Goal: Information Seeking & Learning: Learn about a topic

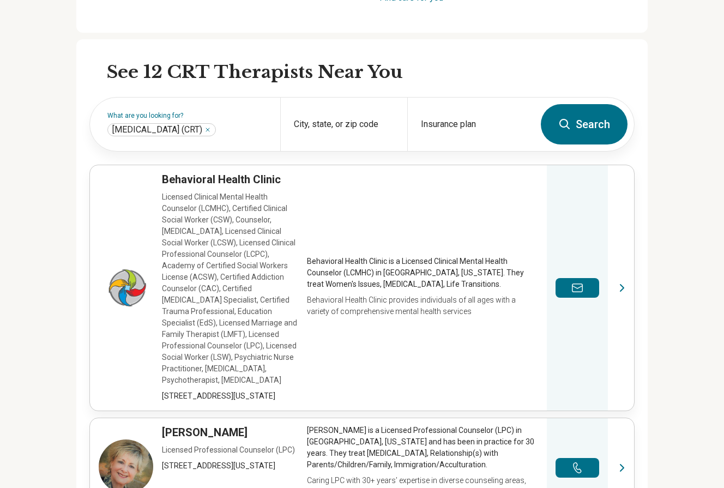
scroll to position [302, 0]
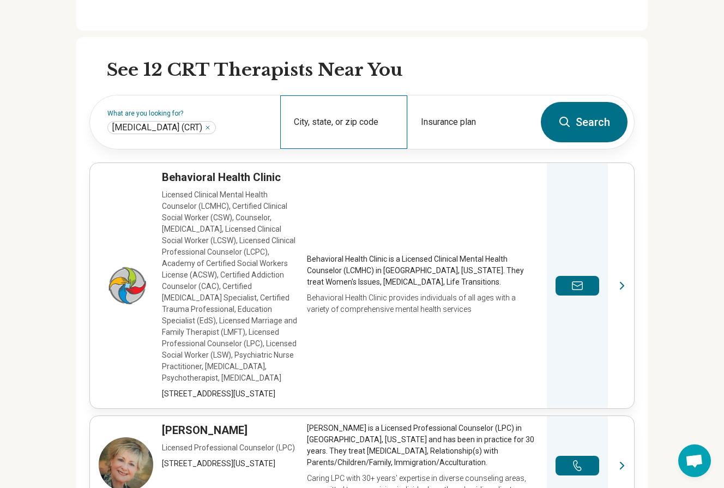
click at [335, 121] on div "City, state, or zip code" at bounding box center [343, 121] width 127 height 53
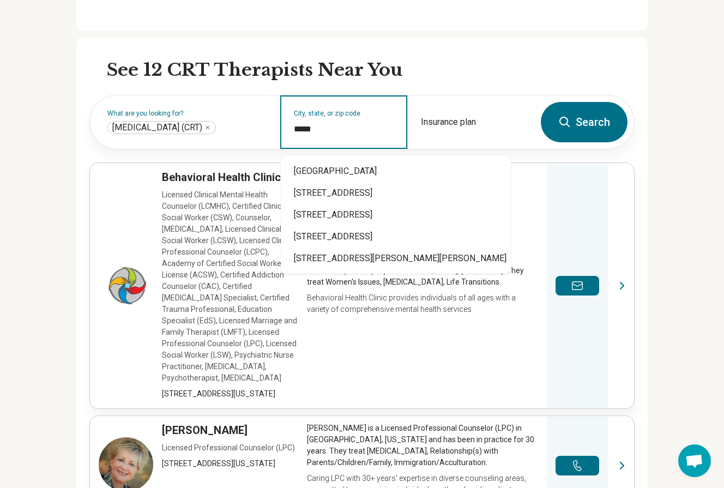
type input "*****"
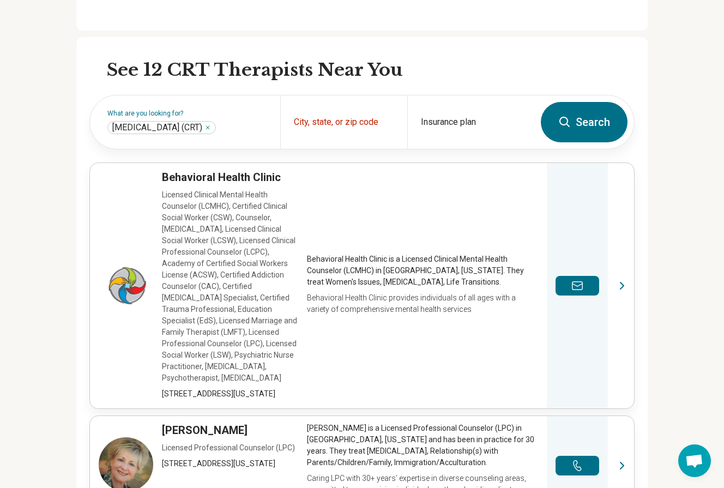
click at [601, 120] on button "Search" at bounding box center [584, 122] width 87 height 40
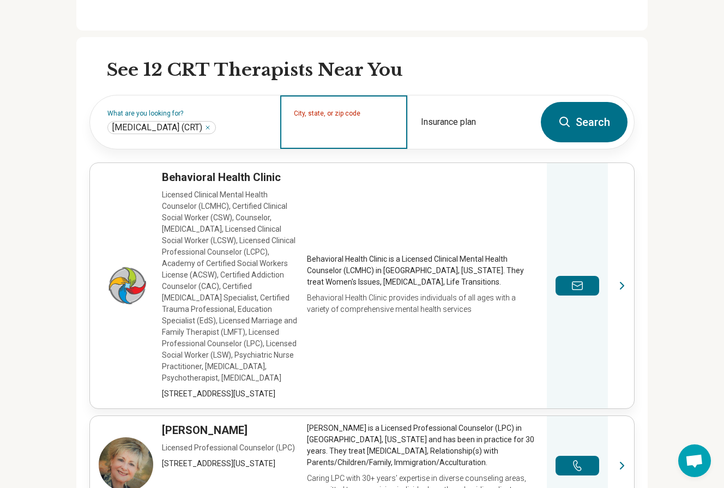
click at [331, 137] on div "City, state, or zip code" at bounding box center [343, 121] width 127 height 53
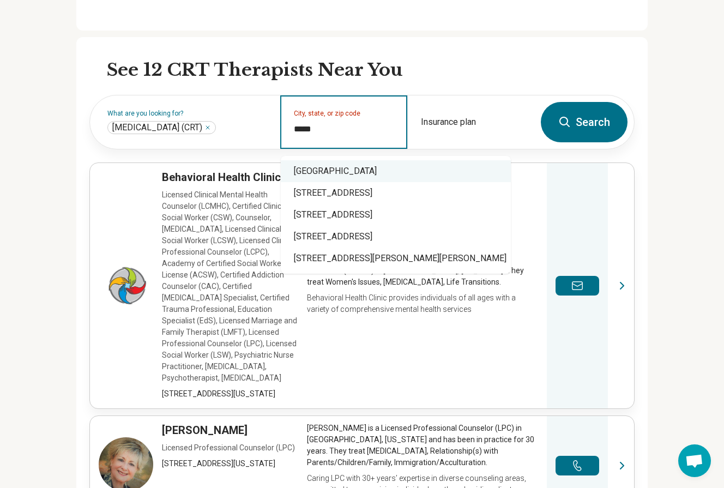
click at [328, 172] on div "Claremont, CA 91711" at bounding box center [396, 171] width 230 height 22
type input "**********"
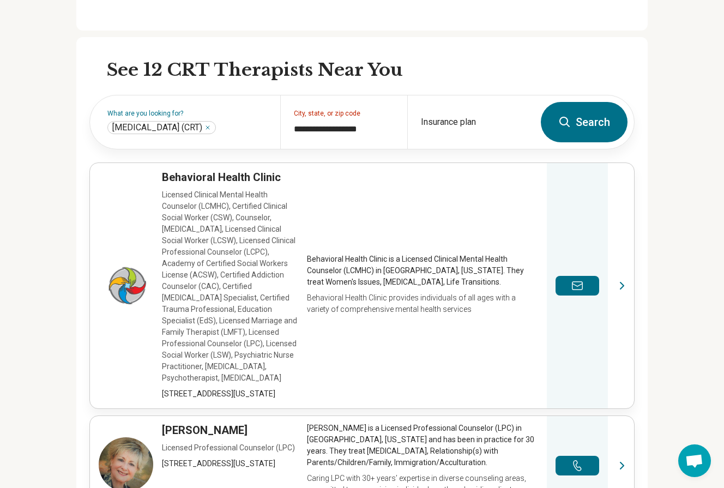
click at [586, 117] on button "Search" at bounding box center [584, 122] width 87 height 40
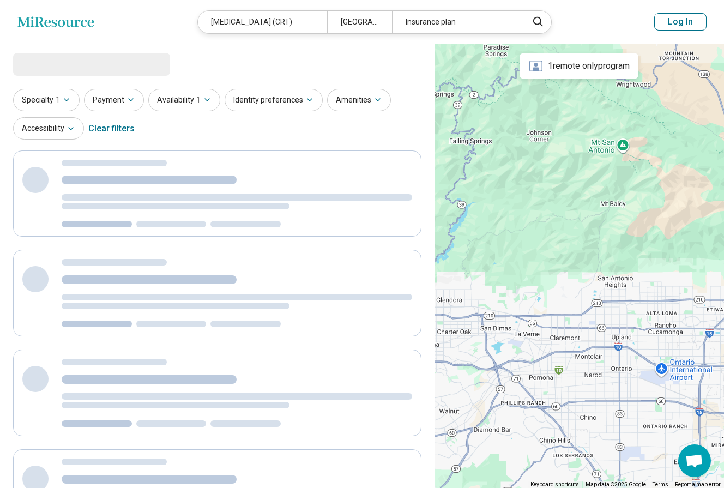
select select "***"
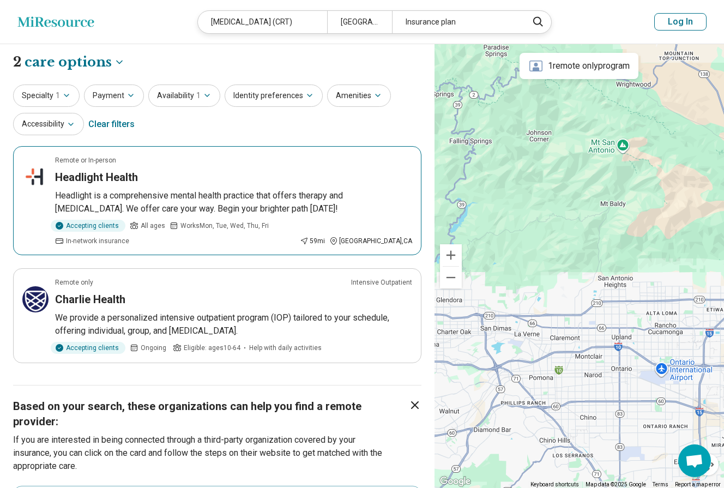
click at [259, 207] on p "Headlight is a comprehensive mental health practice that offers therapy and [ME…" at bounding box center [233, 202] width 357 height 26
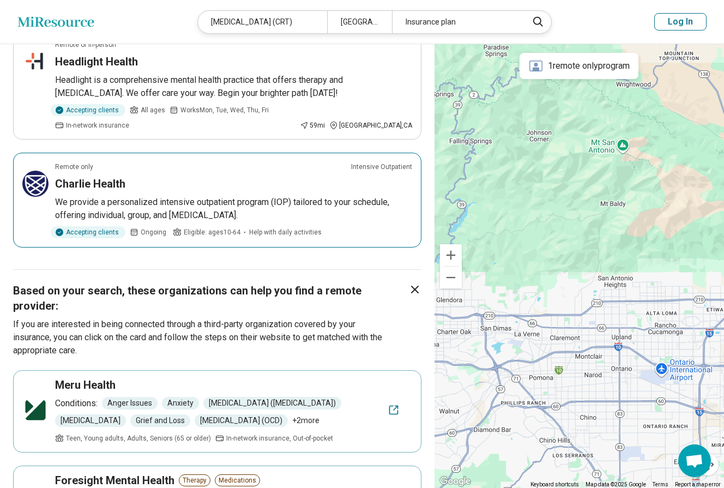
click at [231, 188] on div "Charlie Health" at bounding box center [233, 183] width 357 height 15
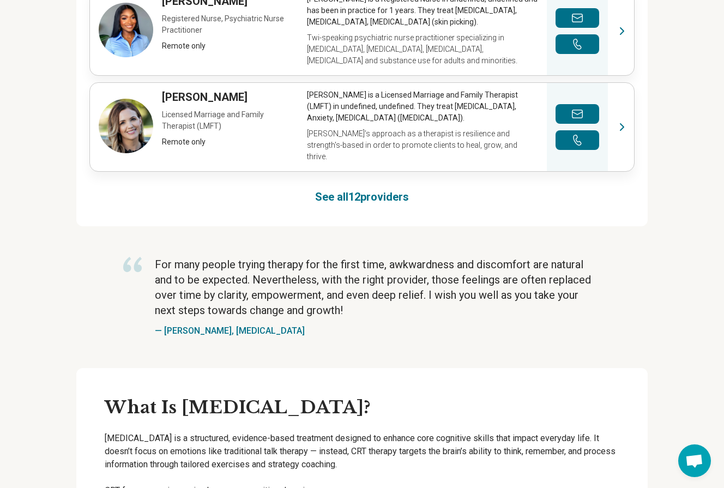
scroll to position [1189, 0]
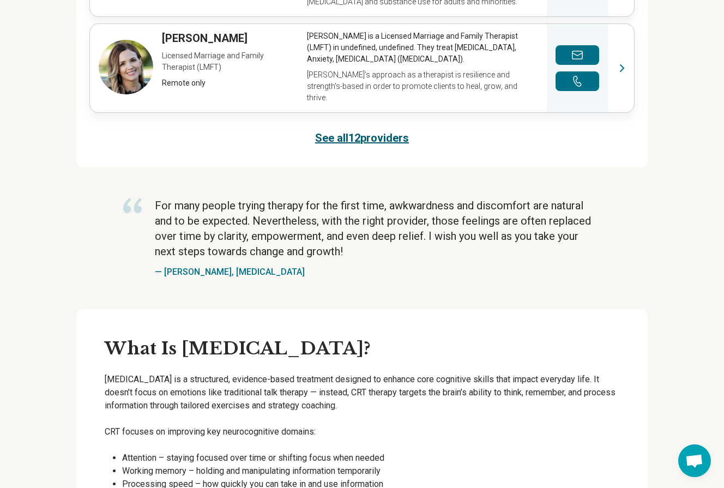
click at [391, 146] on link "See all 12 providers" at bounding box center [362, 137] width 94 height 15
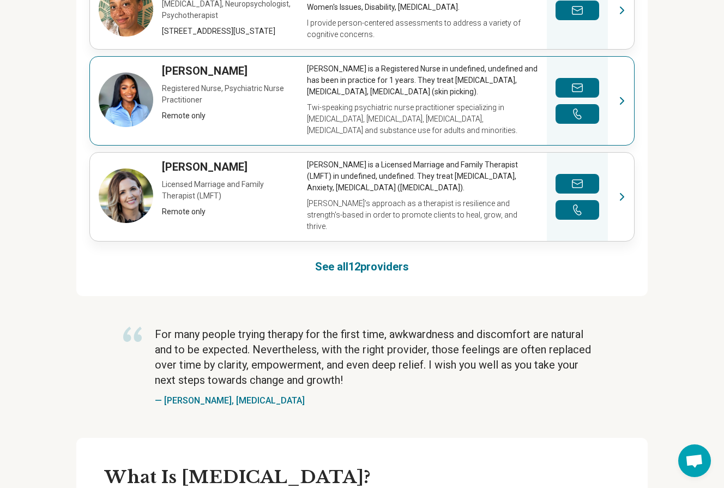
scroll to position [1485, 0]
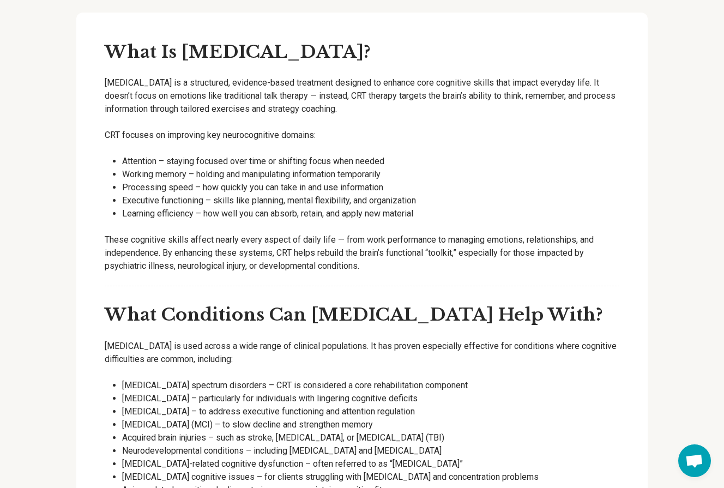
scroll to position [1189, 0]
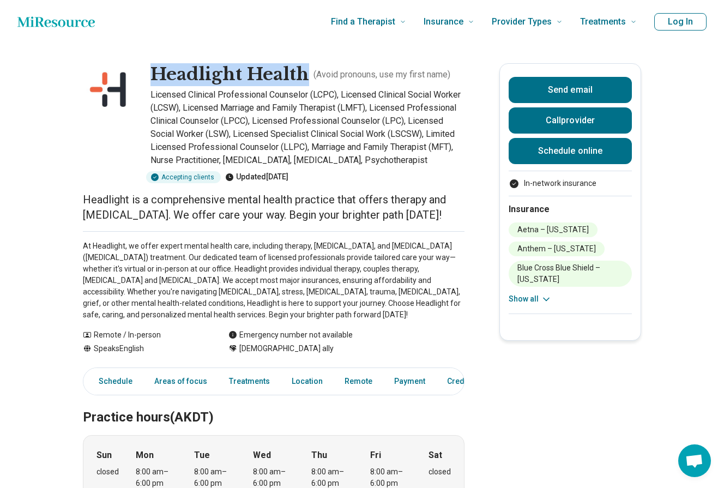
drag, startPoint x: 303, startPoint y: 77, endPoint x: 155, endPoint y: 62, distance: 149.1
copy h1 "Headlight Health"
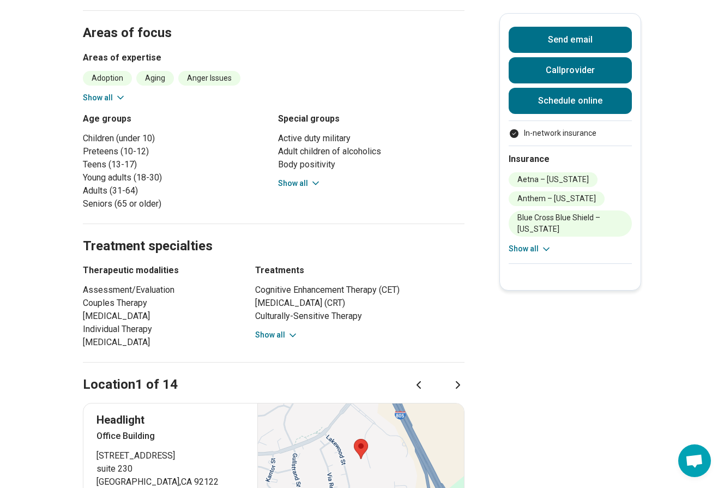
scroll to position [516, 0]
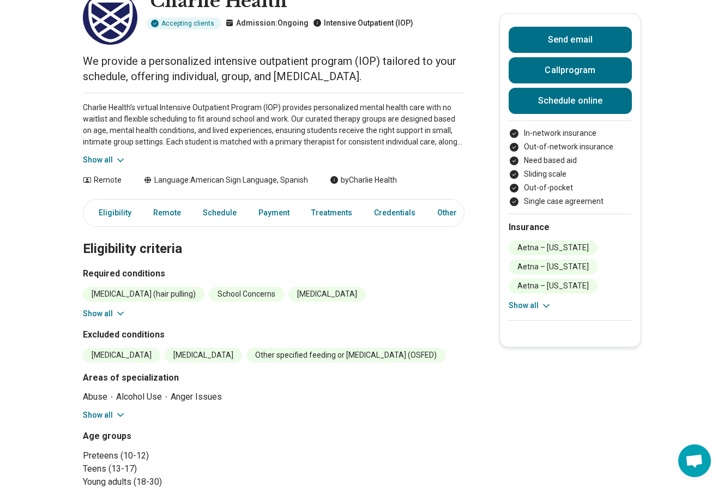
scroll to position [96, 0]
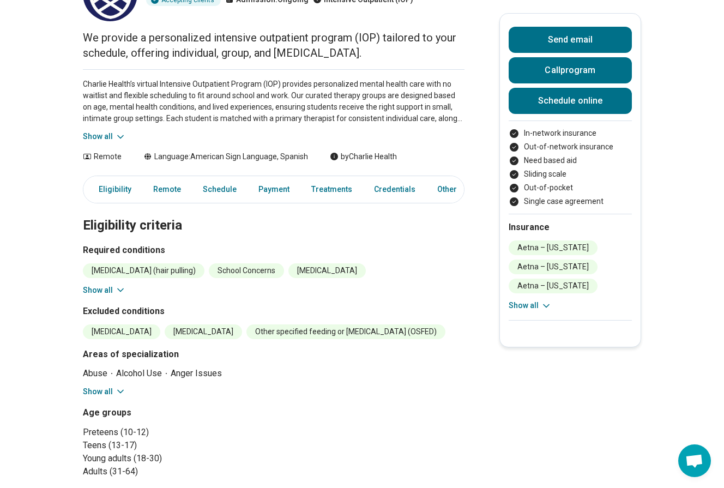
click at [118, 283] on div "Trichotillomania (hair pulling) School Concerns Borderline Personality Personal…" at bounding box center [274, 279] width 382 height 33
click at [118, 286] on icon at bounding box center [120, 290] width 11 height 11
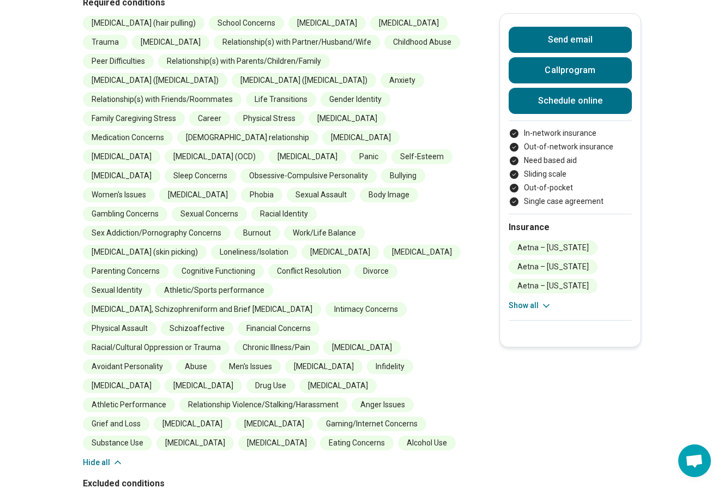
scroll to position [344, 0]
click at [539, 306] on button "Show all" at bounding box center [530, 305] width 43 height 11
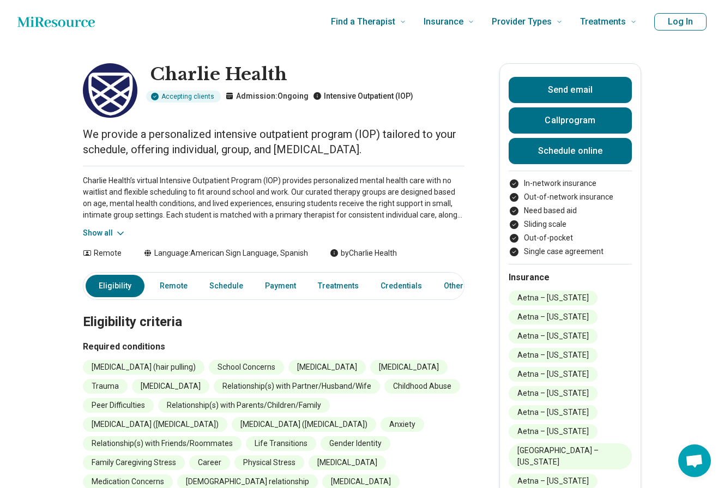
scroll to position [0, 0]
drag, startPoint x: 295, startPoint y: 75, endPoint x: 154, endPoint y: 63, distance: 141.7
click at [154, 63] on h1 "Charlie Health" at bounding box center [281, 74] width 263 height 23
copy h1 "Charlie Health"
